Goal: Information Seeking & Learning: Learn about a topic

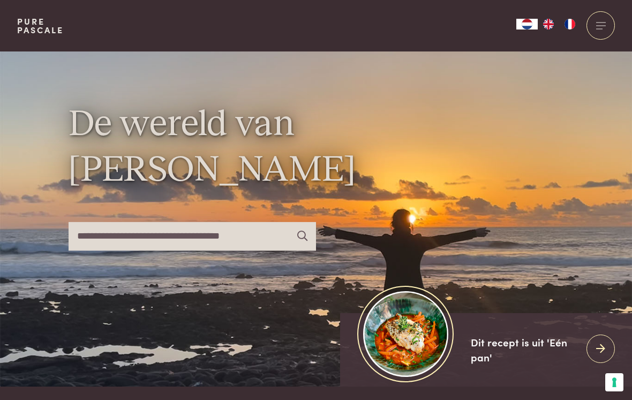
click at [96, 249] on input "text" at bounding box center [192, 236] width 247 height 28
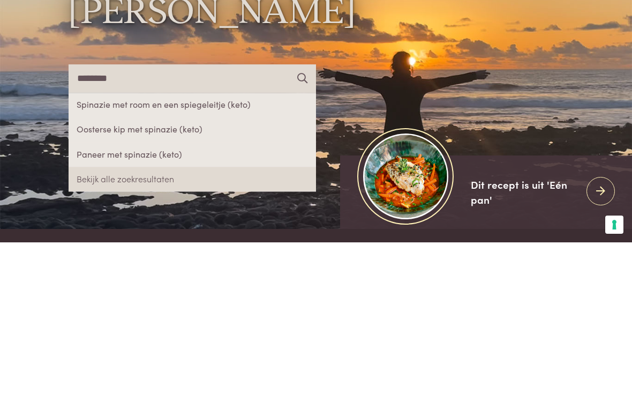
type input "********"
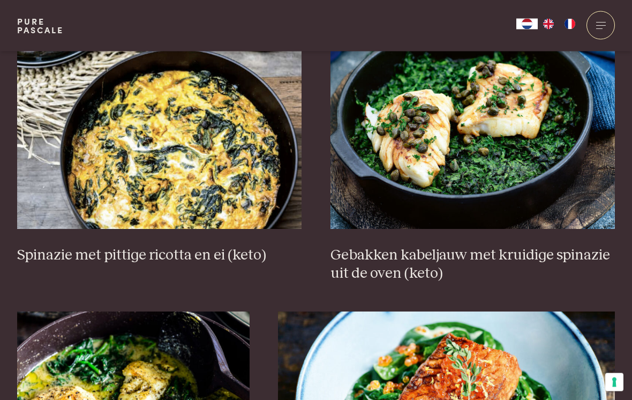
scroll to position [440, 0]
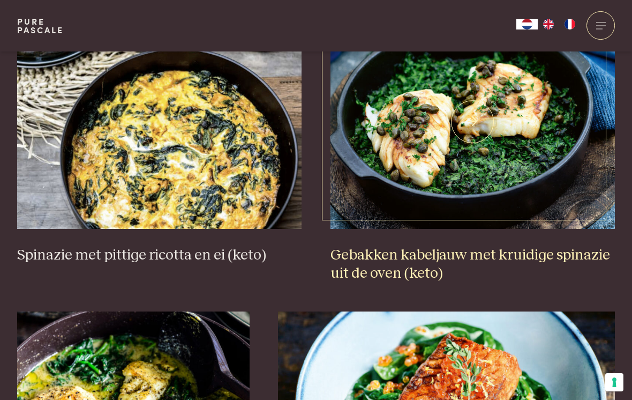
click at [575, 256] on h3 "Gebakken kabeljauw met kruidige spinazie uit de oven (keto)" at bounding box center [473, 264] width 285 height 37
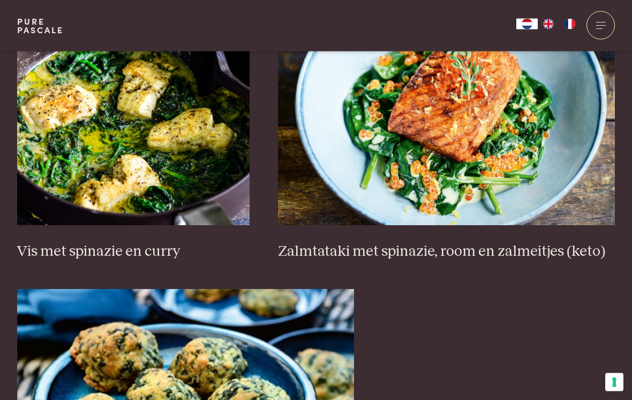
scroll to position [740, 0]
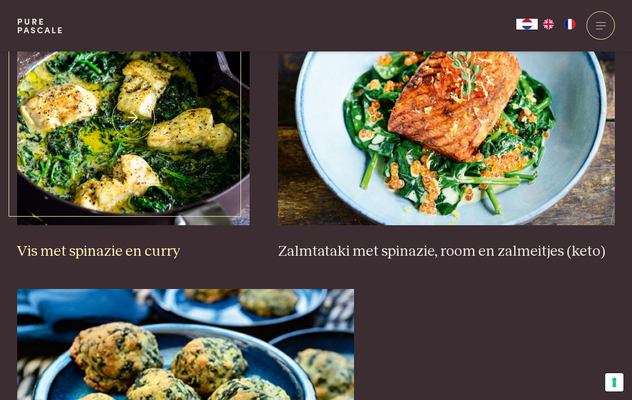
click at [66, 251] on h3 "Vis met spinazie en curry" at bounding box center [133, 251] width 232 height 19
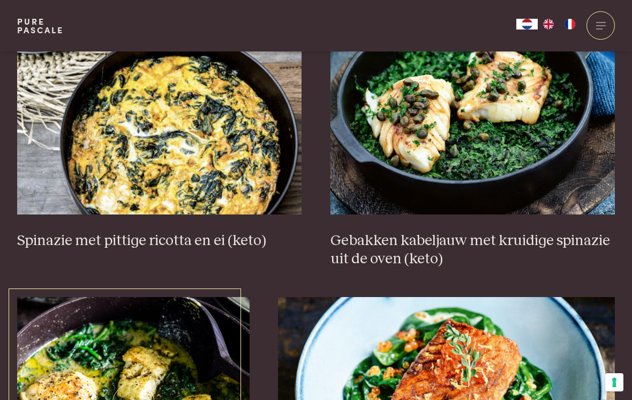
scroll to position [455, 0]
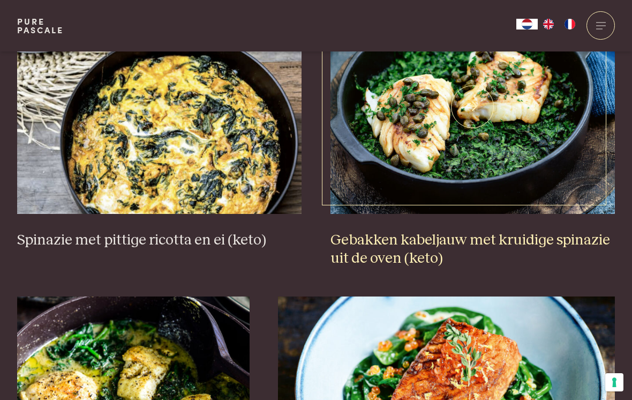
click at [552, 245] on h3 "Gebakken kabeljauw met kruidige spinazie uit de oven (keto)" at bounding box center [473, 249] width 285 height 37
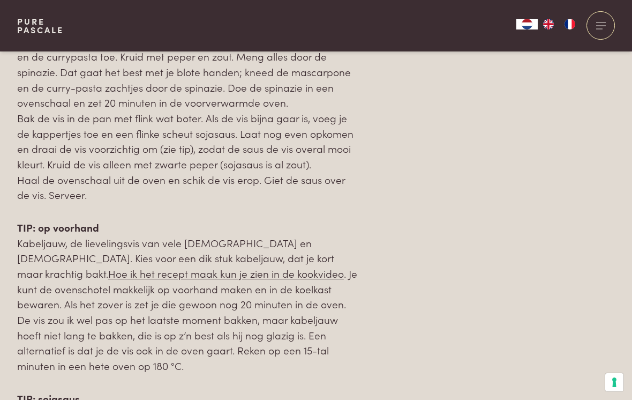
scroll to position [1236, 0]
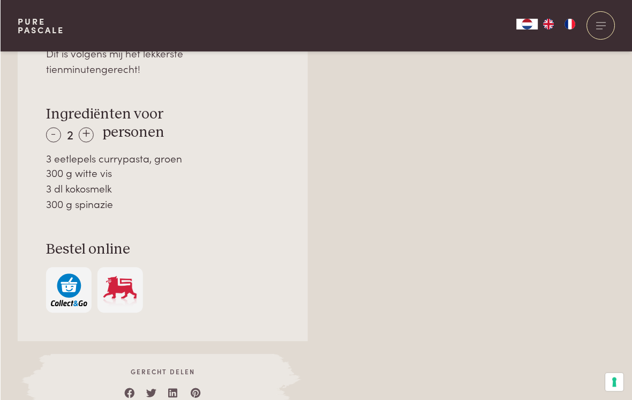
scroll to position [780, 0]
click at [52, 127] on div "-" at bounding box center [53, 134] width 15 height 15
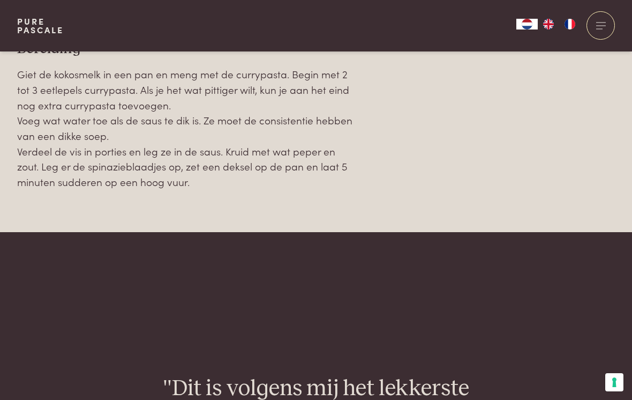
scroll to position [1172, 0]
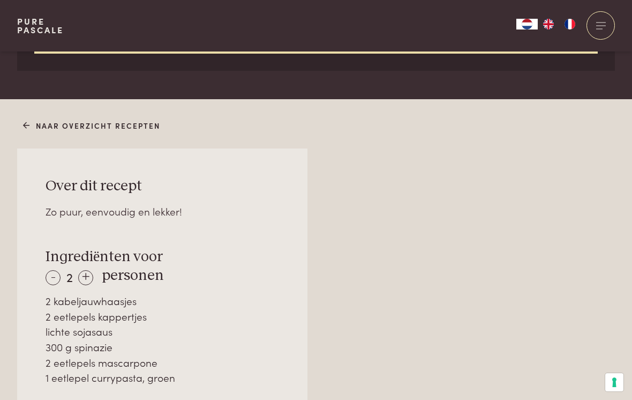
scroll to position [625, 0]
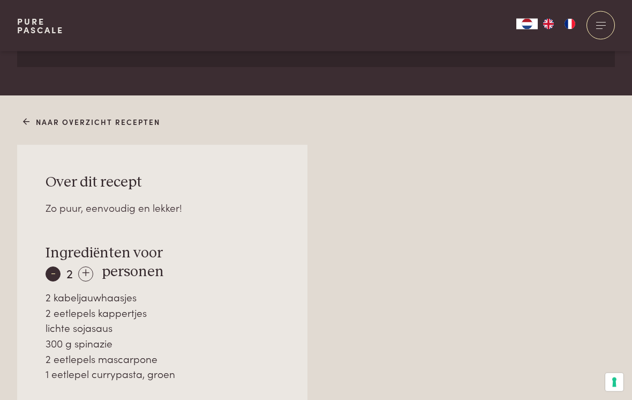
click at [49, 271] on div "-" at bounding box center [53, 274] width 15 height 15
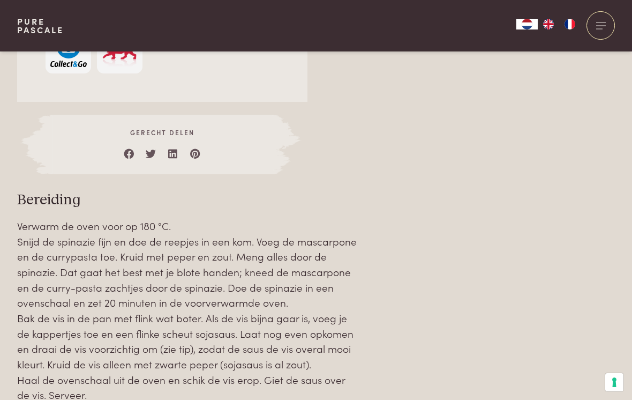
scroll to position [1035, 0]
